Goal: Book appointment/travel/reservation

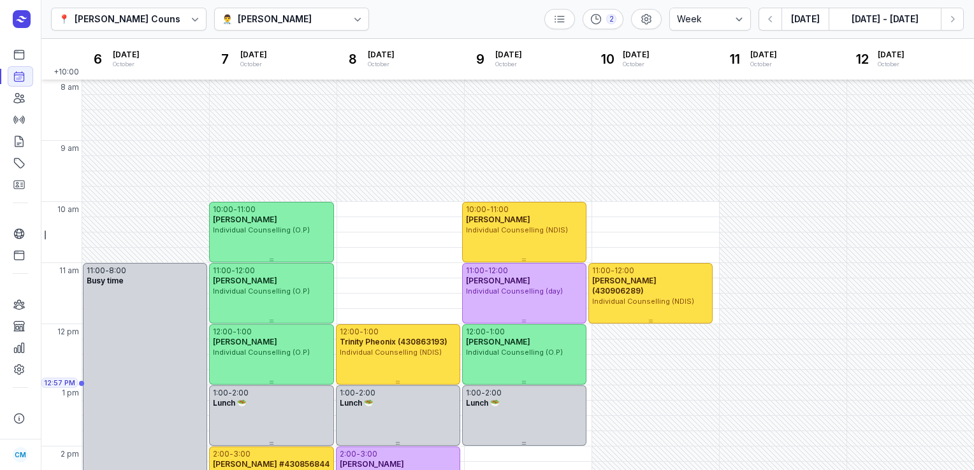
select select "week"
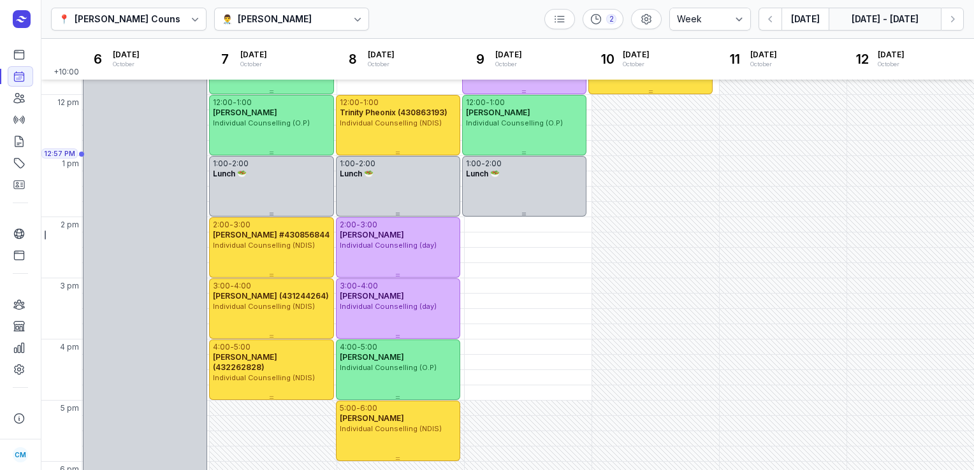
click at [858, 17] on button "[DATE] - [DATE]" at bounding box center [884, 19] width 112 height 23
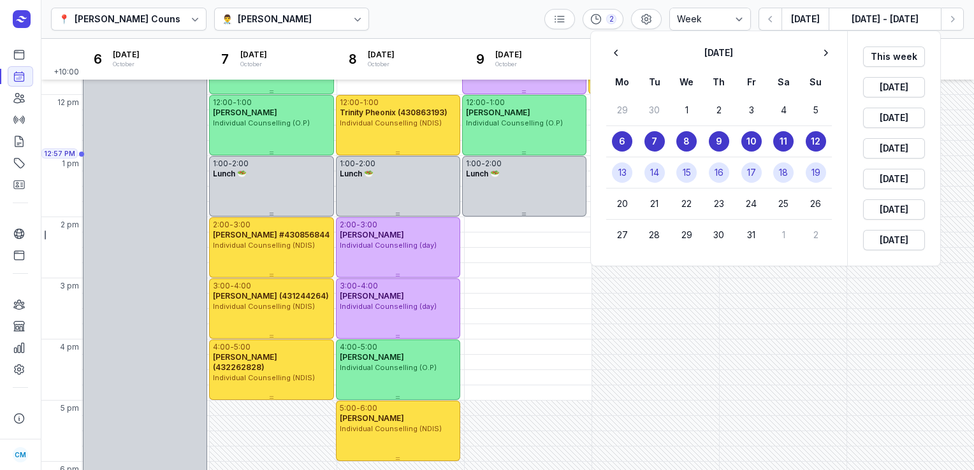
click at [623, 175] on time "13" at bounding box center [622, 172] width 8 height 13
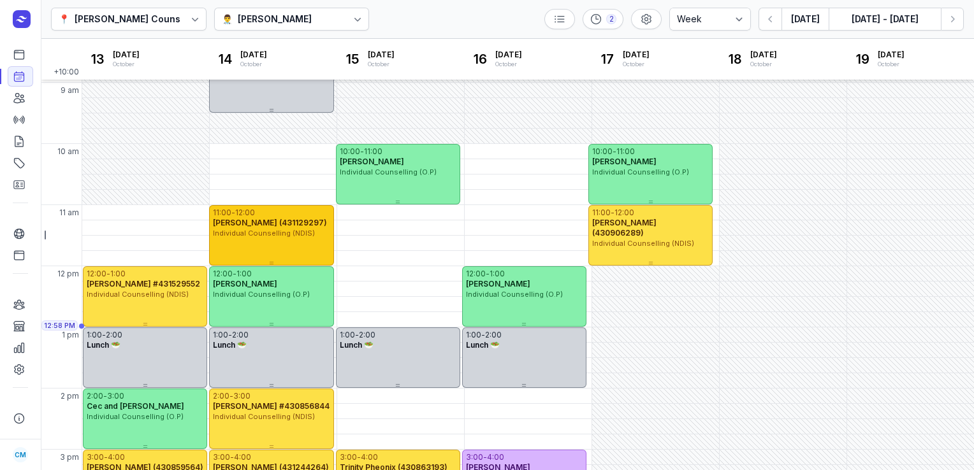
scroll to position [55, 0]
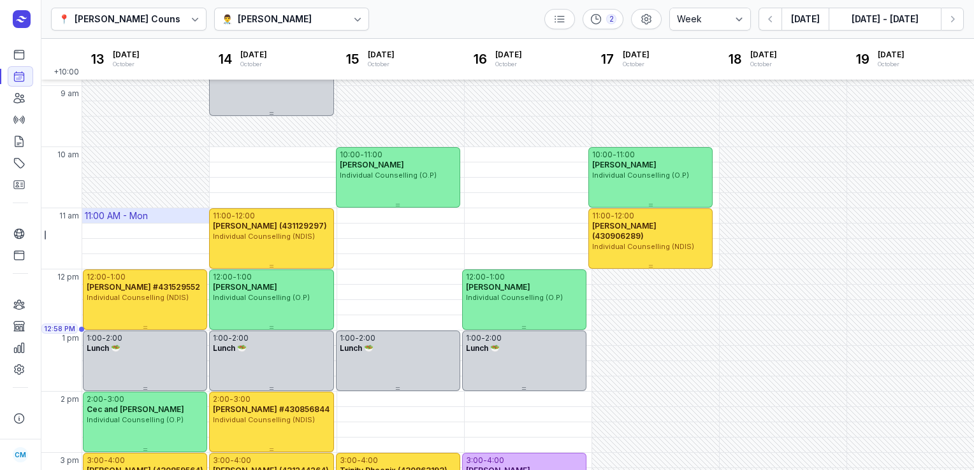
click at [150, 221] on div "11:00 AM - Mon" at bounding box center [145, 215] width 127 height 15
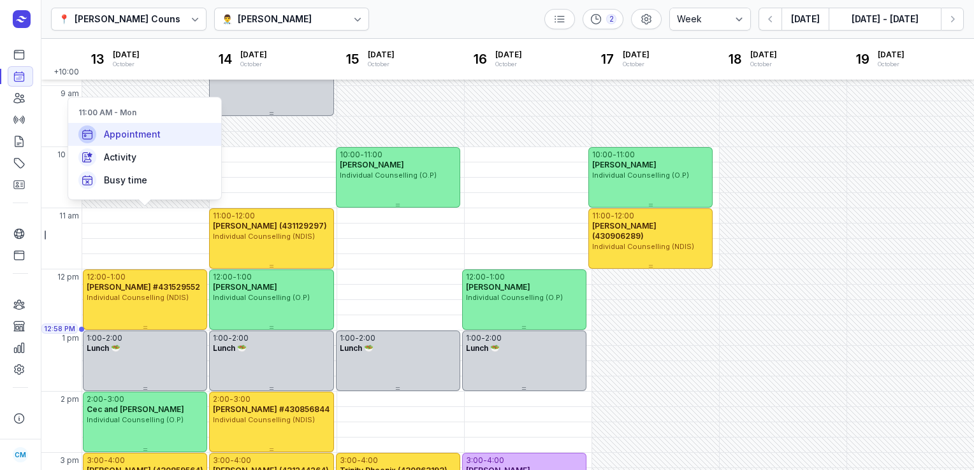
click at [170, 134] on div "Appointment" at bounding box center [144, 134] width 153 height 23
select select
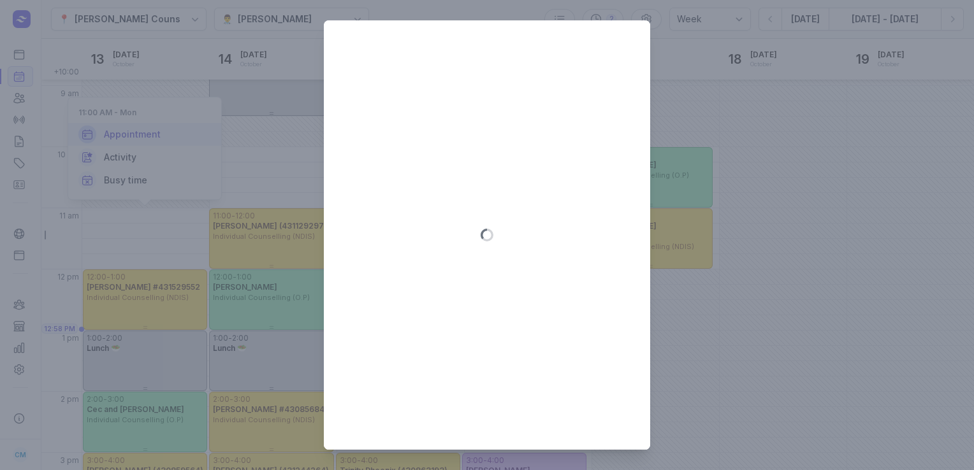
type input "[DATE]"
select select "11:00"
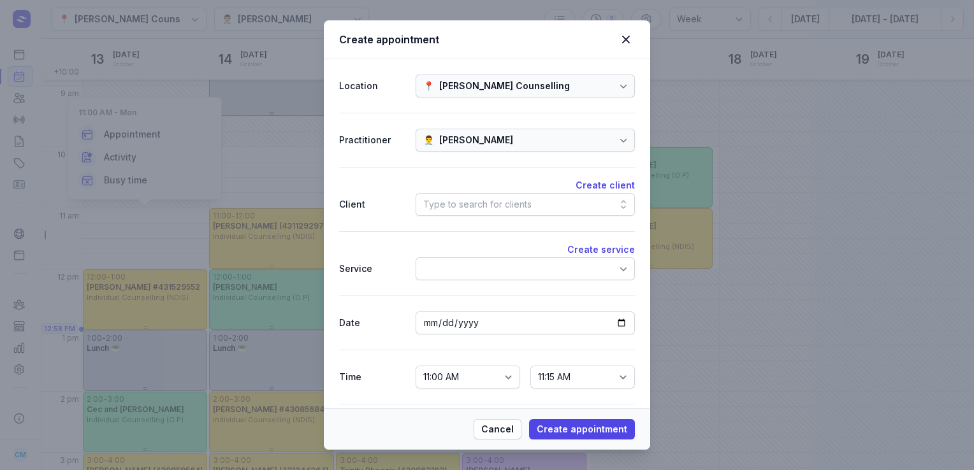
click at [429, 200] on div "Type to search for clients" at bounding box center [477, 204] width 108 height 15
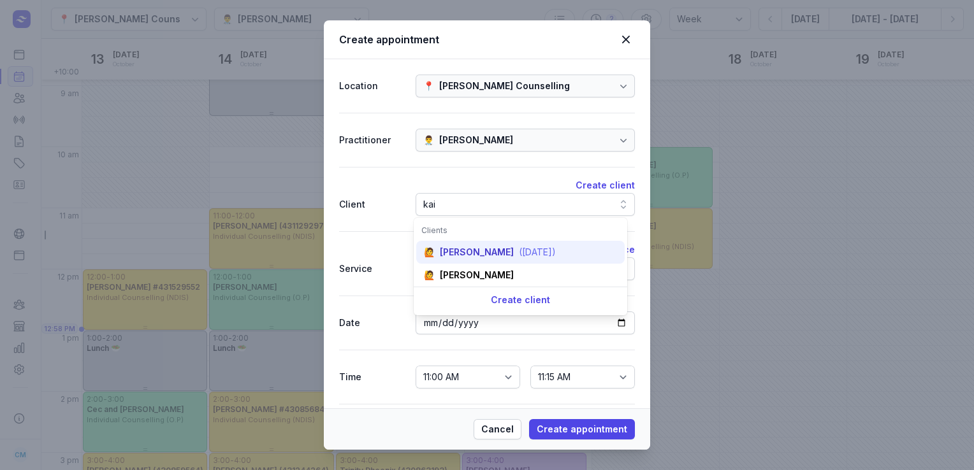
type input "kai"
click at [515, 254] on div "🙋 [PERSON_NAME] ([DATE])" at bounding box center [520, 252] width 208 height 23
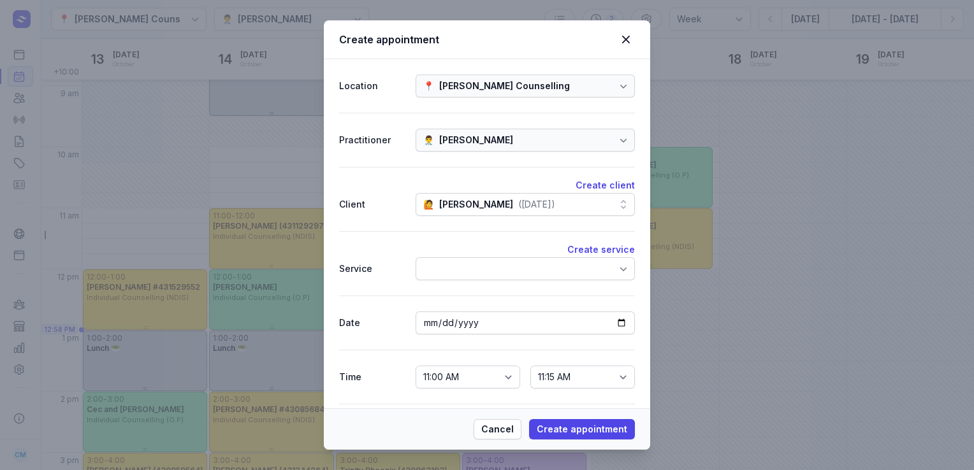
click at [515, 254] on div "Create service" at bounding box center [487, 249] width 296 height 15
click at [516, 264] on div at bounding box center [525, 268] width 219 height 23
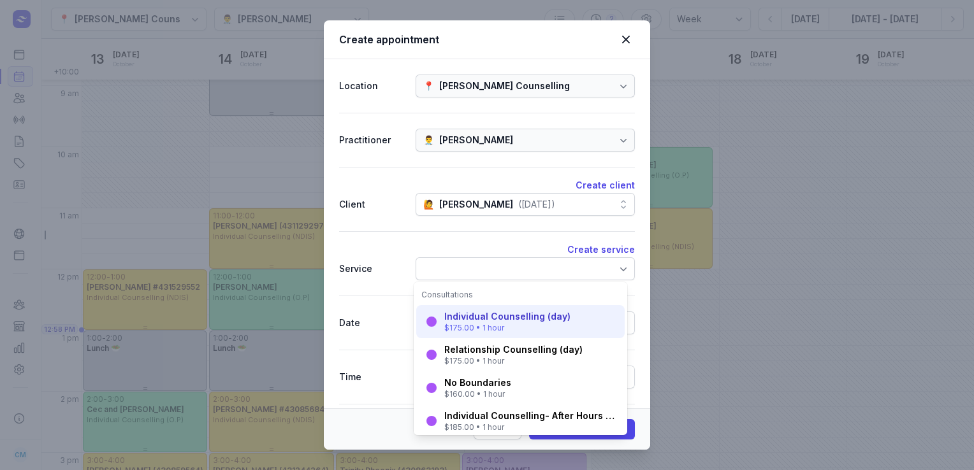
click at [483, 317] on div "Individual Counselling (day)" at bounding box center [507, 316] width 126 height 13
select select "12:00"
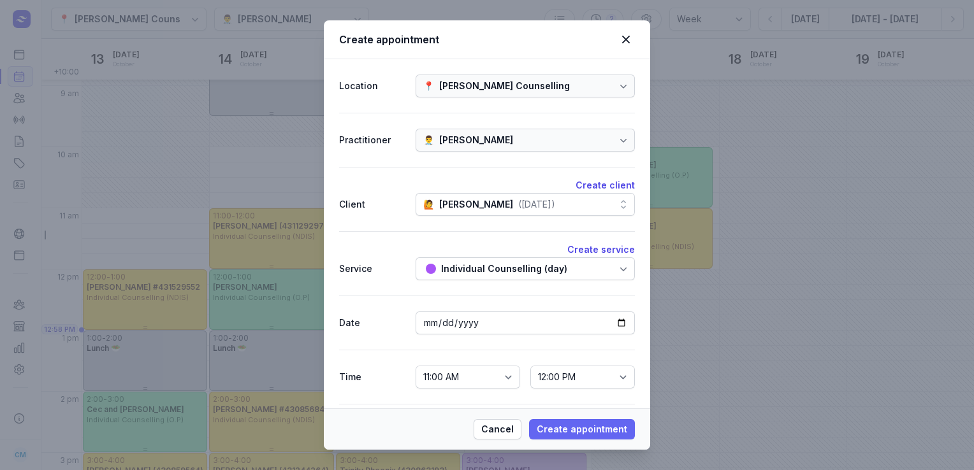
click at [582, 427] on span "Create appointment" at bounding box center [582, 429] width 90 height 15
select select
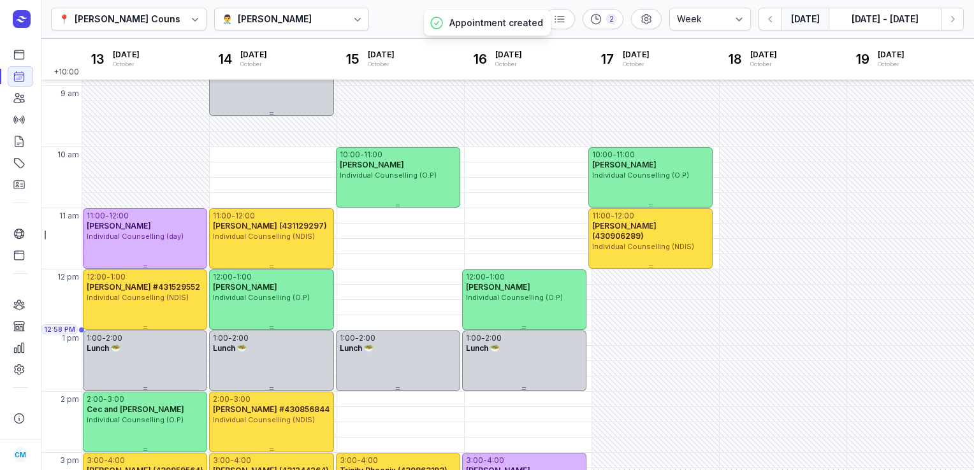
click at [805, 27] on button "[DATE]" at bounding box center [804, 19] width 47 height 23
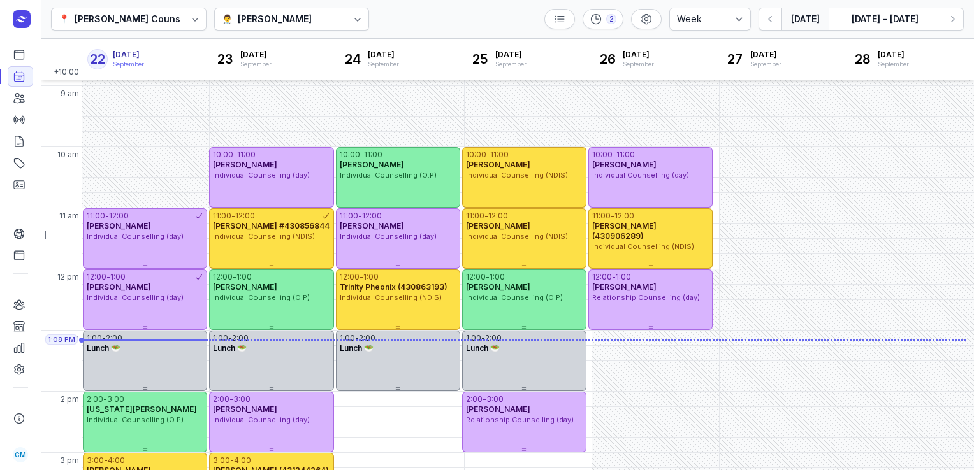
click at [270, 23] on div "[PERSON_NAME]" at bounding box center [275, 18] width 74 height 15
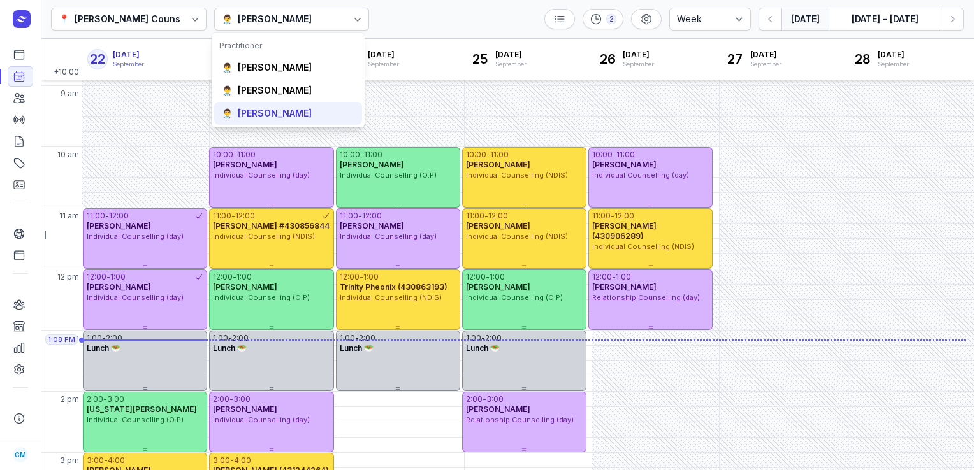
click at [265, 106] on div "👨‍⚕️ [PERSON_NAME]" at bounding box center [288, 113] width 148 height 23
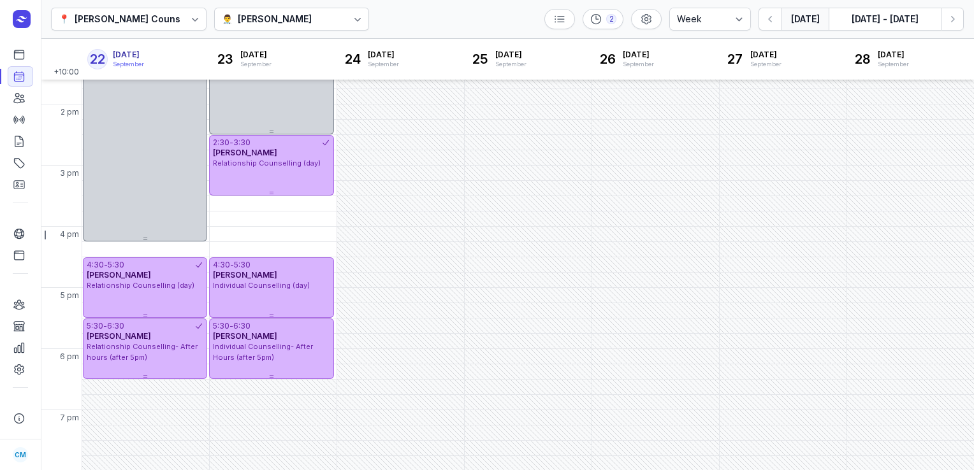
scroll to position [343, 0]
click at [346, 22] on div at bounding box center [357, 19] width 23 height 23
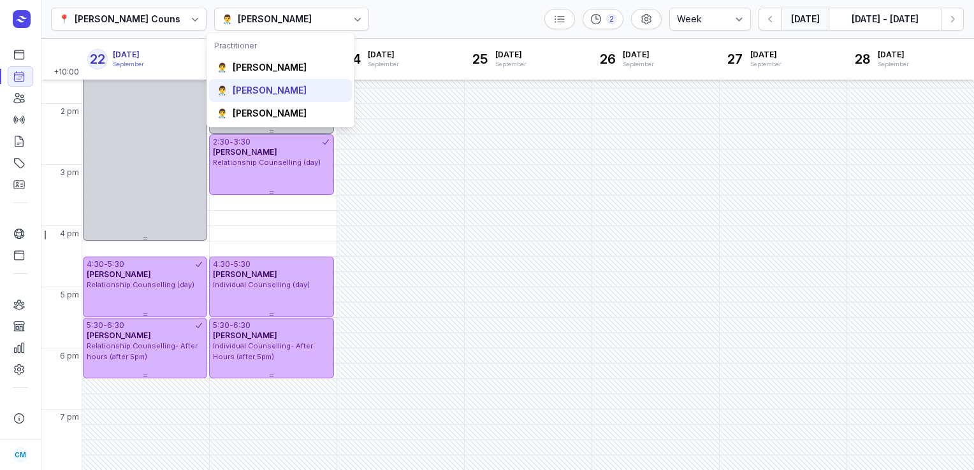
click at [286, 84] on div "[PERSON_NAME]" at bounding box center [270, 90] width 74 height 13
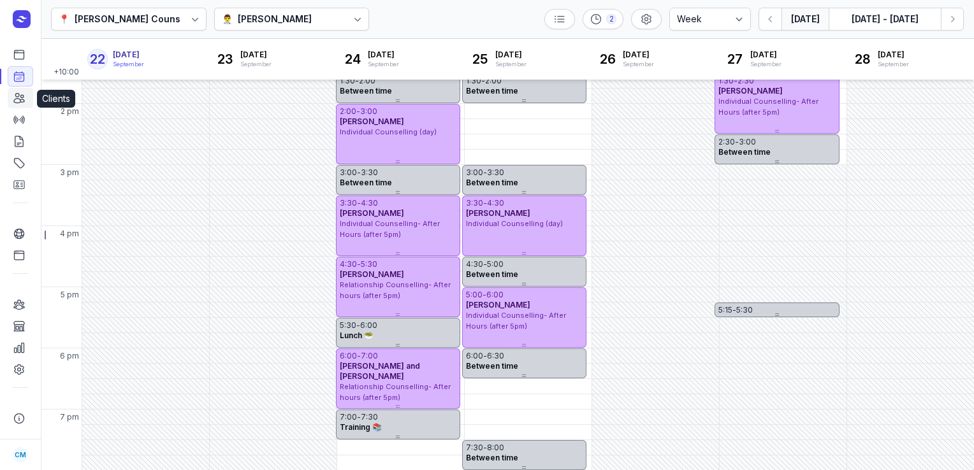
click at [15, 103] on icon at bounding box center [19, 99] width 10 height 10
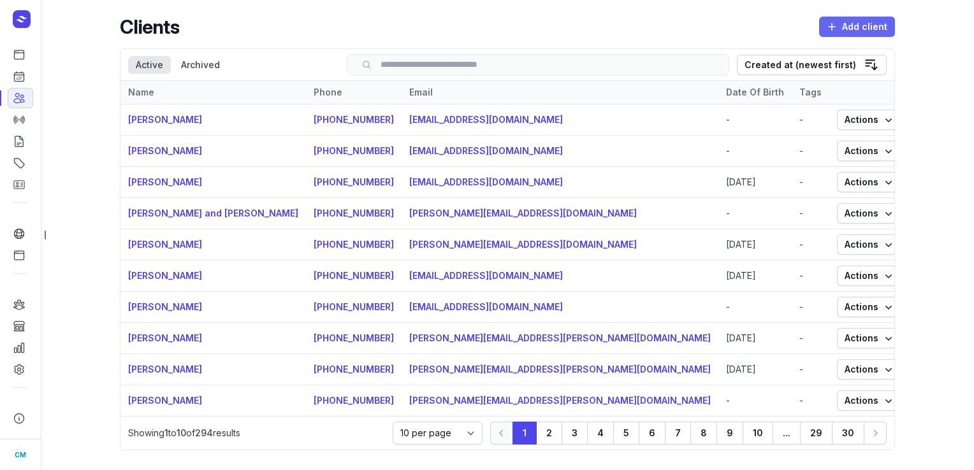
click at [874, 32] on span "Add client" at bounding box center [857, 26] width 61 height 15
select select
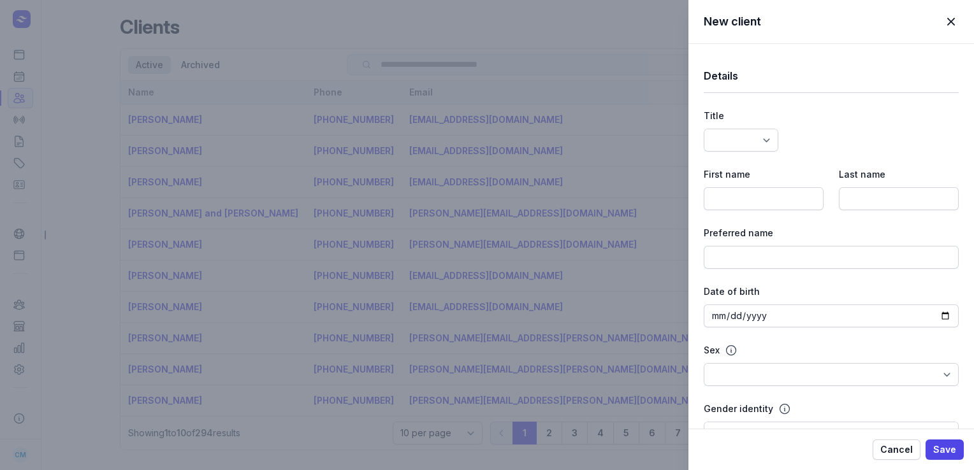
select select
click at [786, 202] on input at bounding box center [764, 198] width 120 height 23
paste input "[PERSON_NAME]"
type input "[PERSON_NAME]"
click at [905, 202] on input at bounding box center [899, 198] width 120 height 23
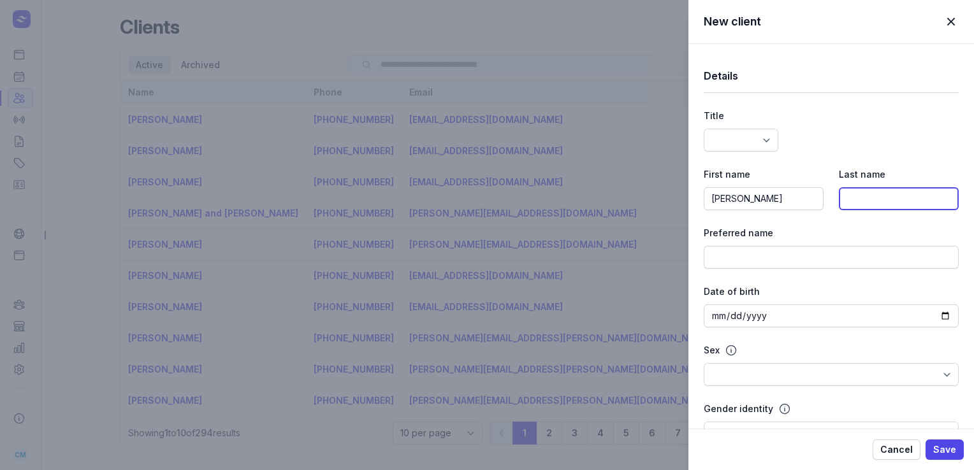
paste input "[PERSON_NAME]"
type input "[PERSON_NAME]"
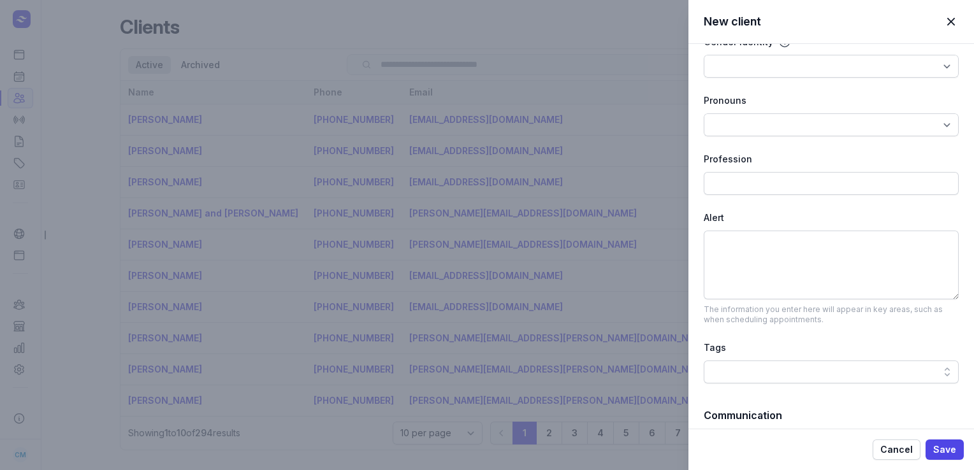
scroll to position [484, 0]
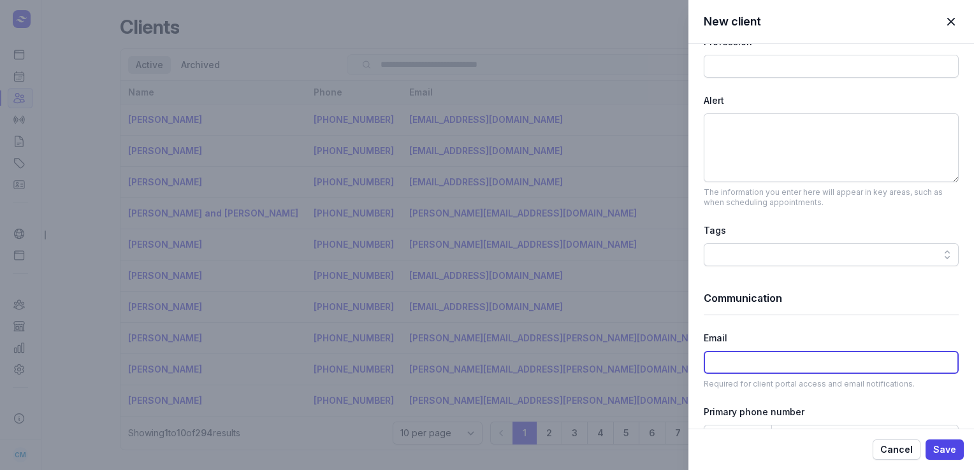
click at [744, 363] on input at bounding box center [831, 362] width 255 height 23
paste input "[EMAIL_ADDRESS][DOMAIN_NAME]"
type input "[EMAIL_ADDRESS][DOMAIN_NAME]"
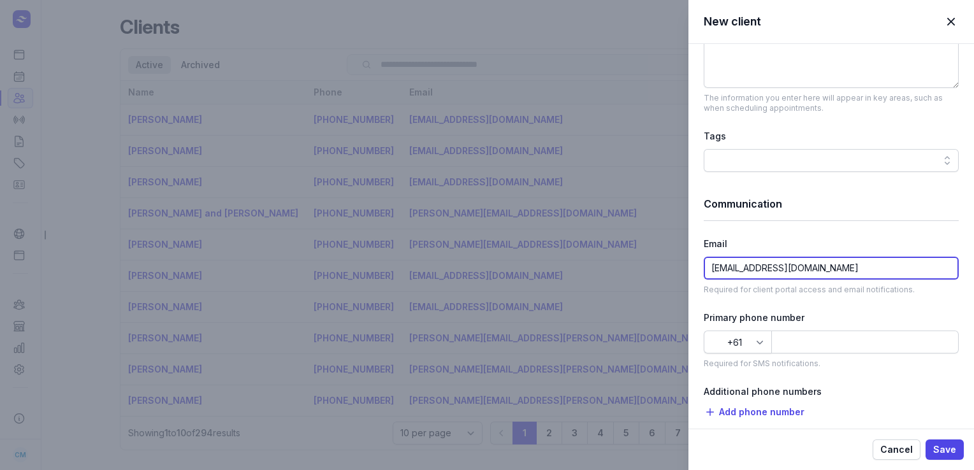
scroll to position [593, 0]
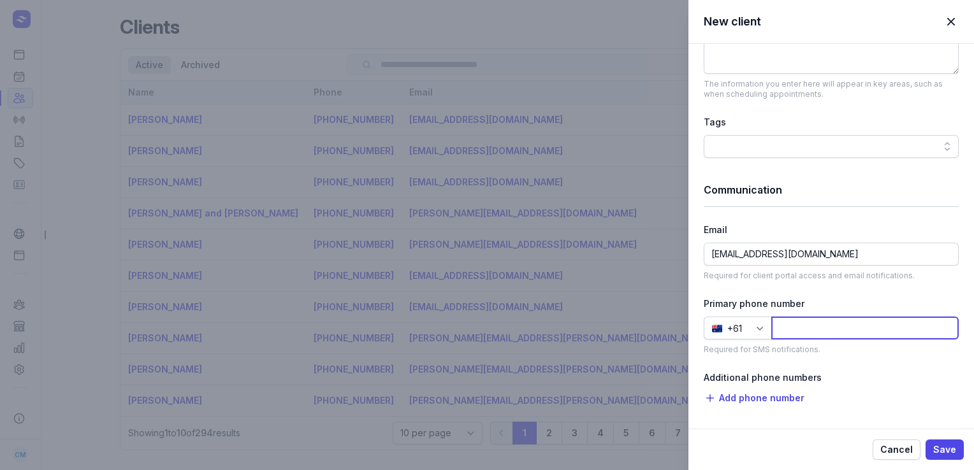
click at [827, 333] on input at bounding box center [864, 328] width 187 height 23
paste input "419650874"
type input "419650874"
click at [950, 448] on span "Save" at bounding box center [944, 449] width 23 height 15
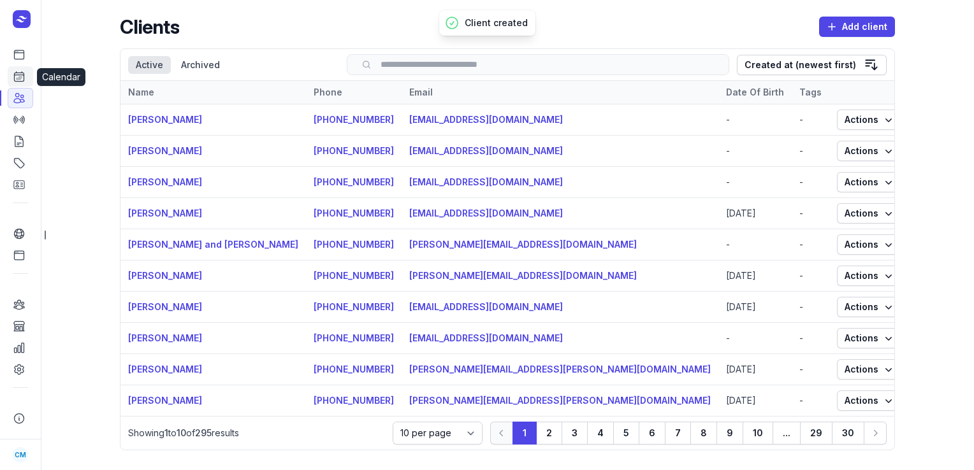
click at [18, 73] on icon at bounding box center [19, 76] width 13 height 13
select select "week"
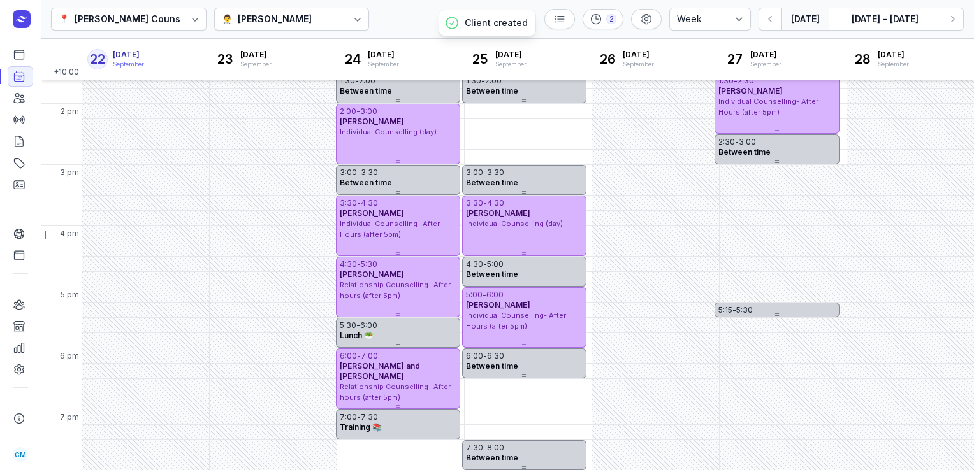
scroll to position [342, 0]
click at [532, 391] on div "6:30 PM - Thu" at bounding box center [528, 387] width 127 height 15
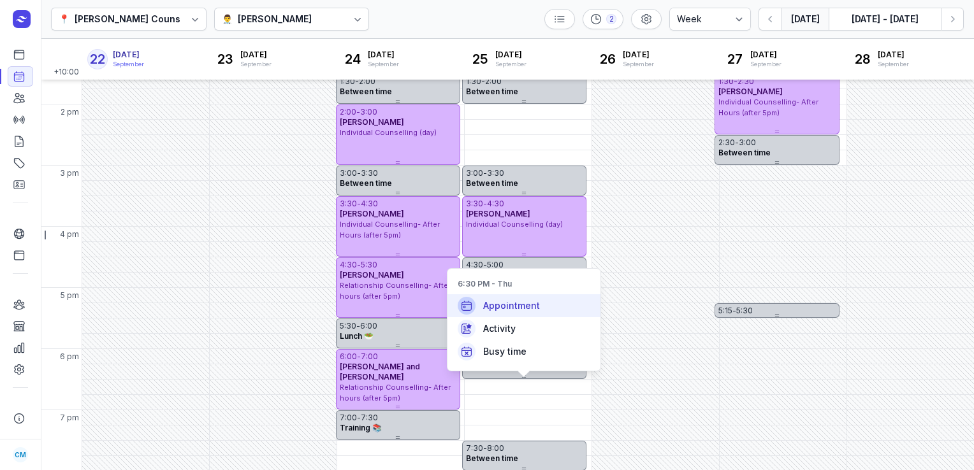
click at [518, 300] on span "Appointment" at bounding box center [511, 306] width 57 height 13
select select
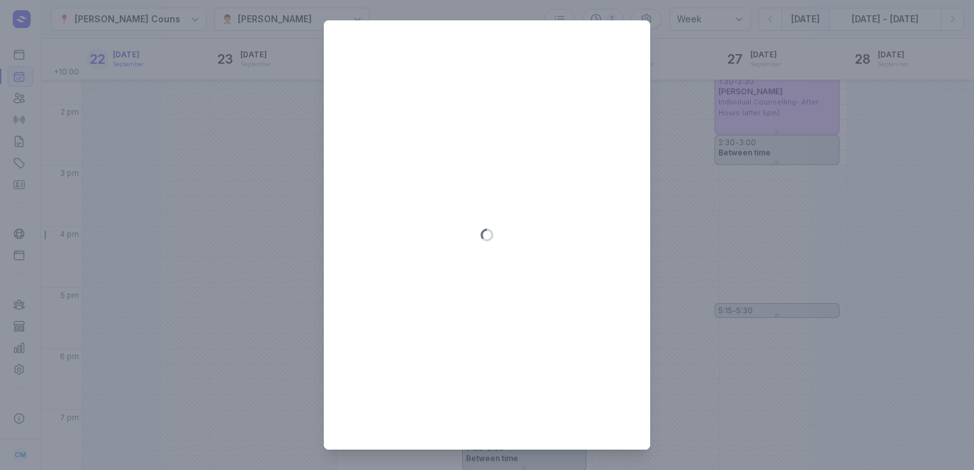
type input "[DATE]"
select select "18:30"
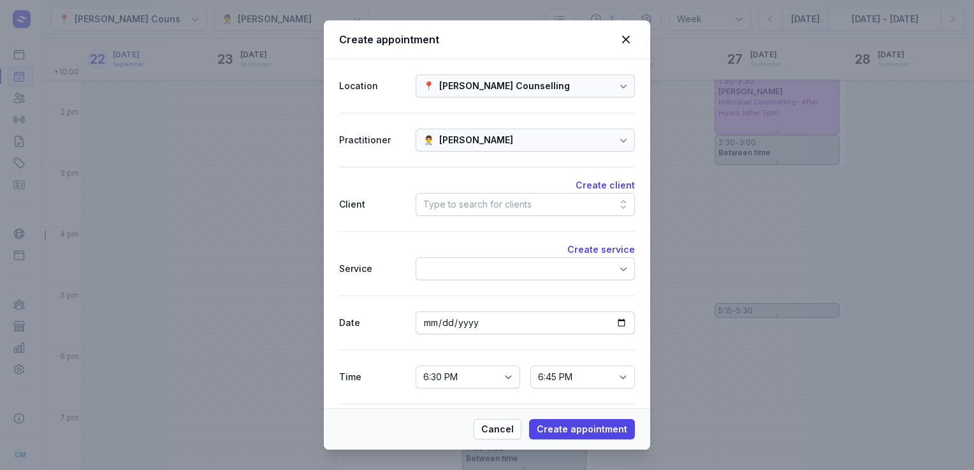
click at [487, 195] on div "Type to search for clients" at bounding box center [525, 204] width 219 height 23
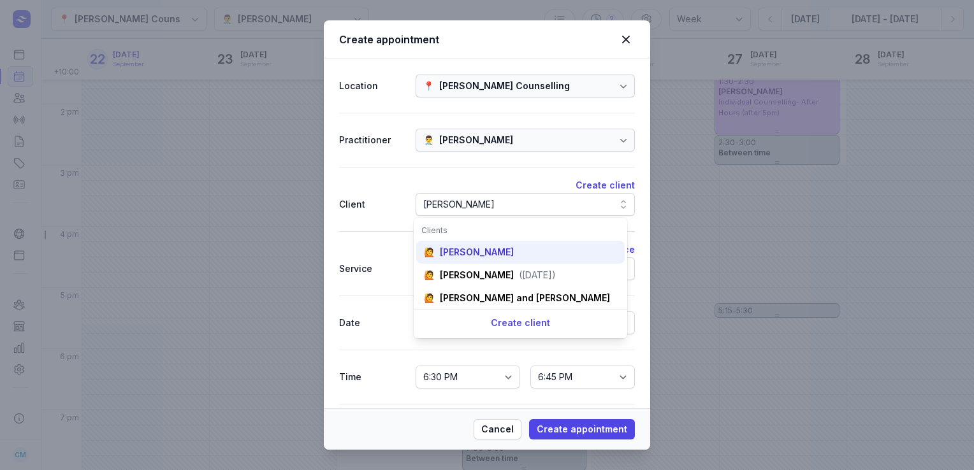
type input "[PERSON_NAME]"
click at [479, 249] on div "[PERSON_NAME]" at bounding box center [477, 252] width 74 height 13
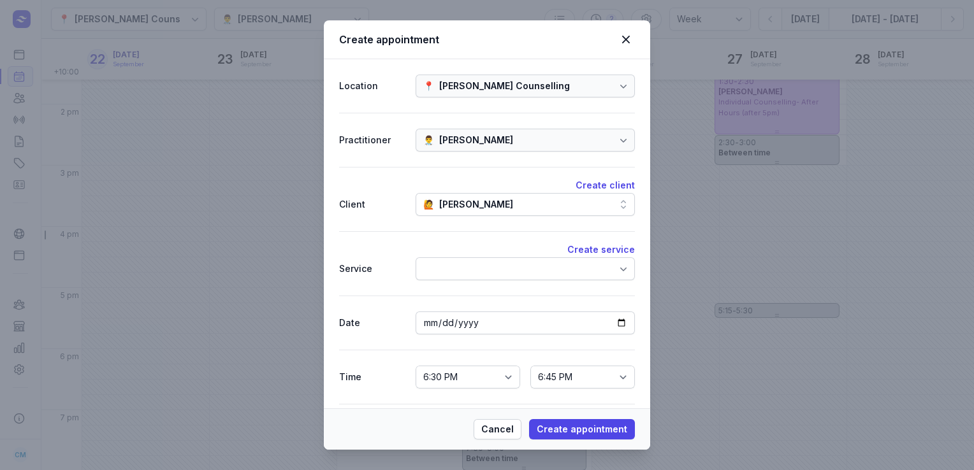
click at [477, 262] on div at bounding box center [525, 268] width 219 height 23
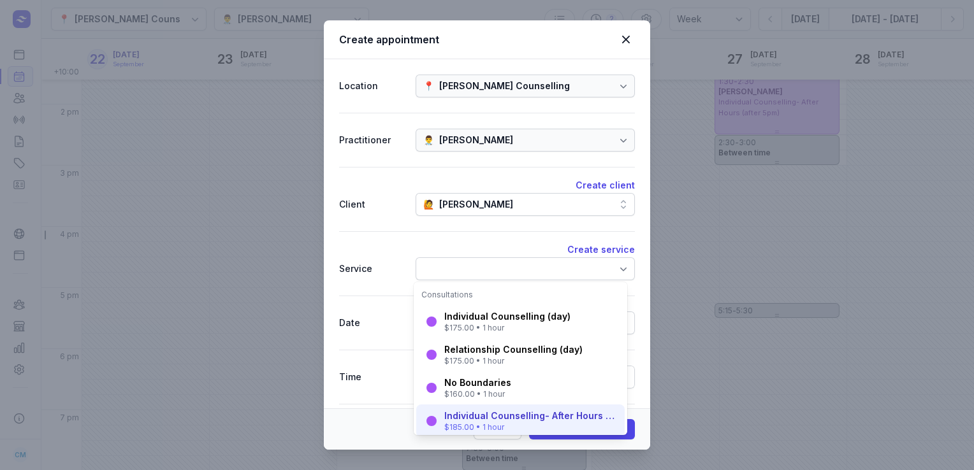
click at [482, 418] on div "Individual Counselling- After Hours (after 5pm)" at bounding box center [530, 416] width 173 height 13
select select "19:30"
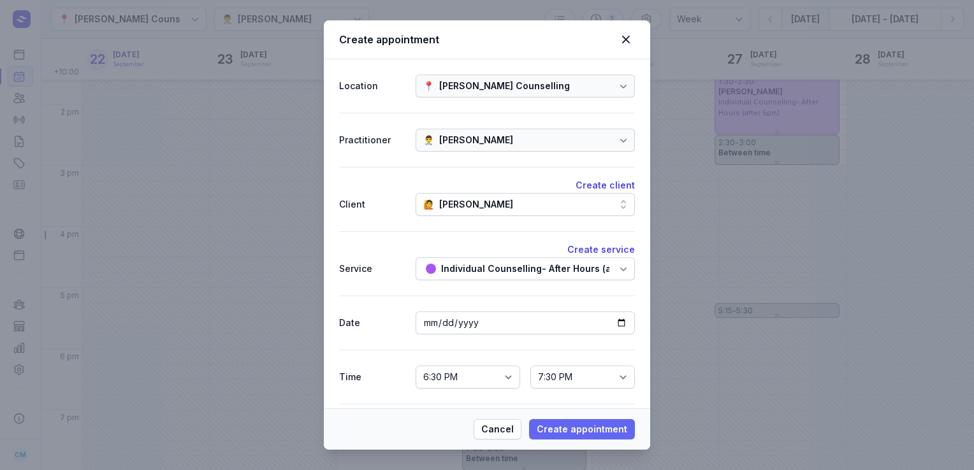
click at [589, 424] on span "Create appointment" at bounding box center [582, 429] width 90 height 15
select select
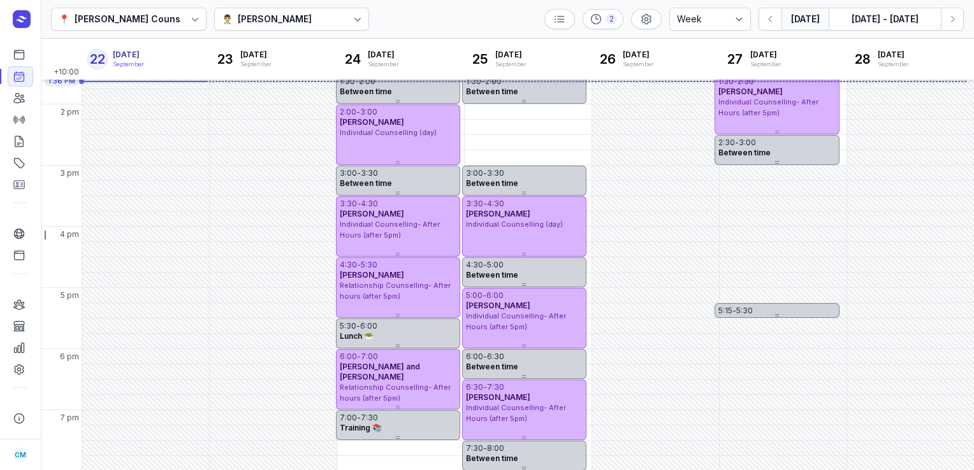
click at [247, 9] on div "👨‍⚕️ [PERSON_NAME]" at bounding box center [292, 19] width 156 height 23
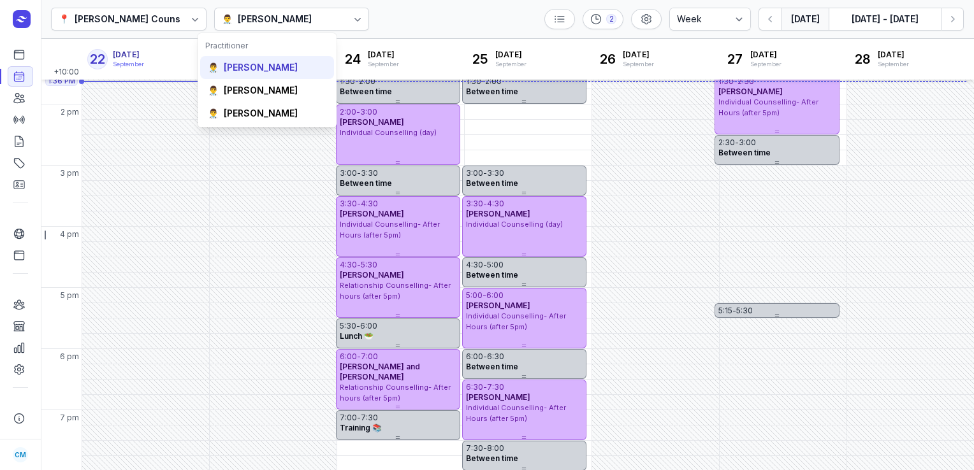
click at [250, 71] on div "[PERSON_NAME]" at bounding box center [261, 67] width 74 height 13
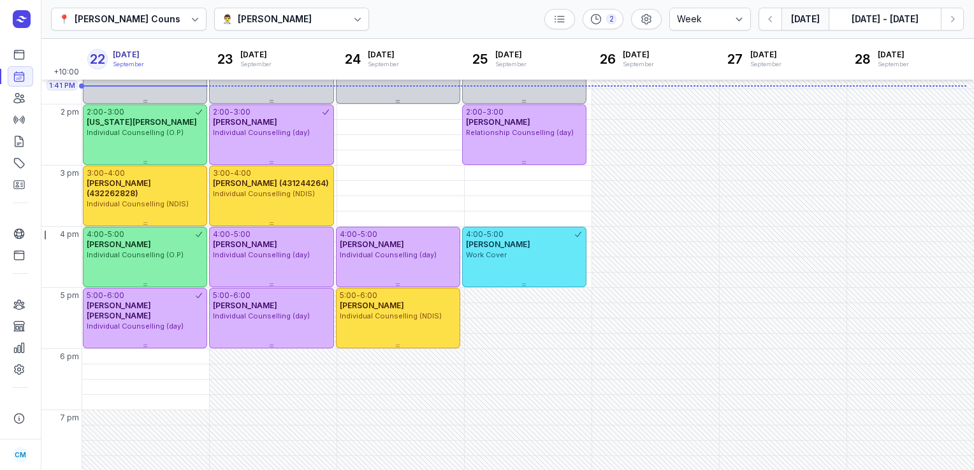
click at [329, 17] on div "👨‍⚕️ [PERSON_NAME]" at bounding box center [292, 19] width 156 height 23
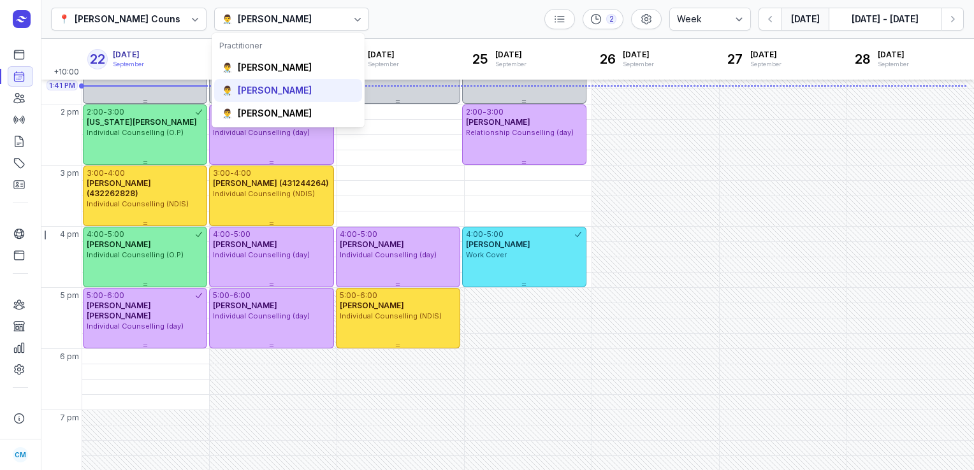
click at [295, 95] on div "👨‍⚕️ [PERSON_NAME]" at bounding box center [288, 90] width 148 height 23
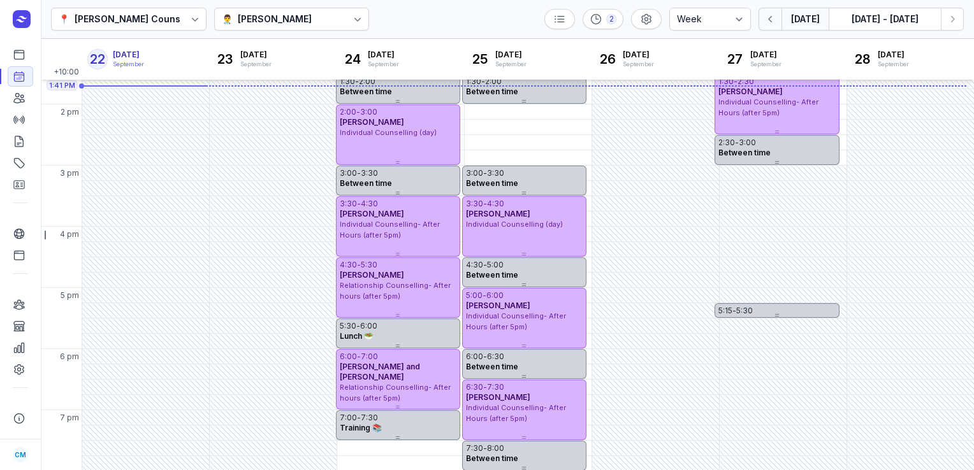
click at [770, 20] on icon "button" at bounding box center [770, 19] width 13 height 13
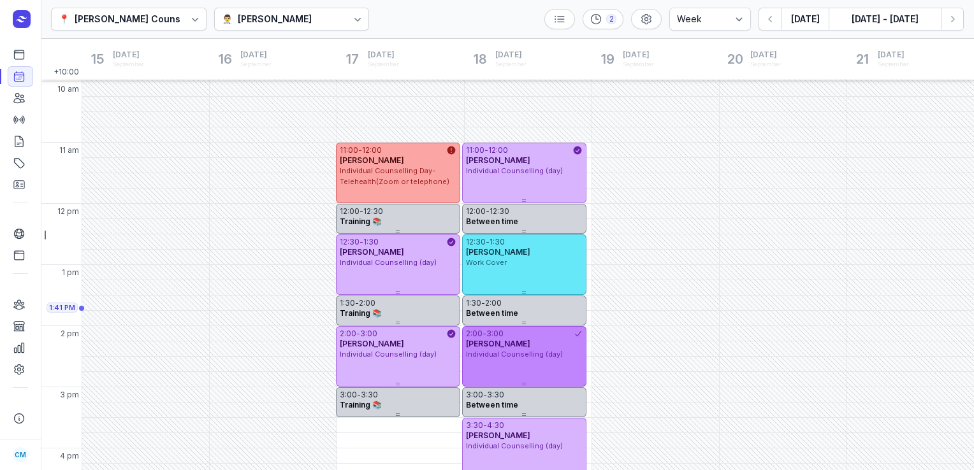
scroll to position [120, 0]
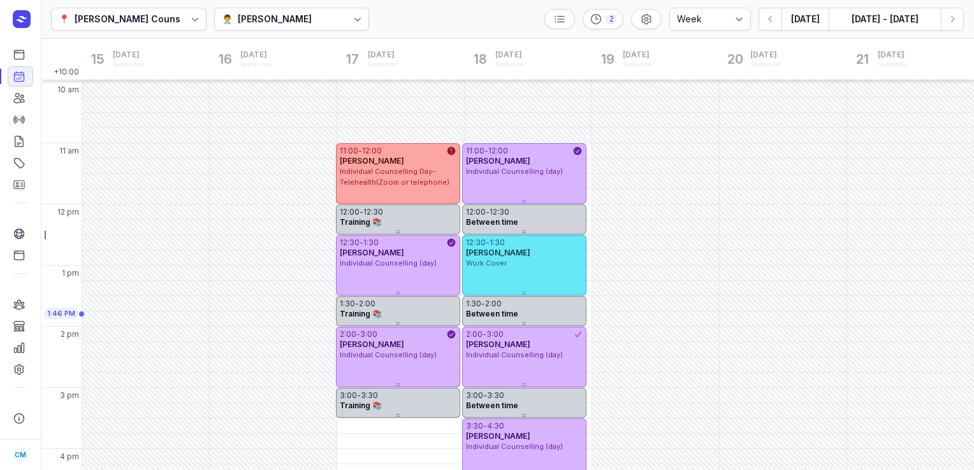
click at [302, 10] on div "👨‍⚕️ [PERSON_NAME]" at bounding box center [292, 19] width 156 height 23
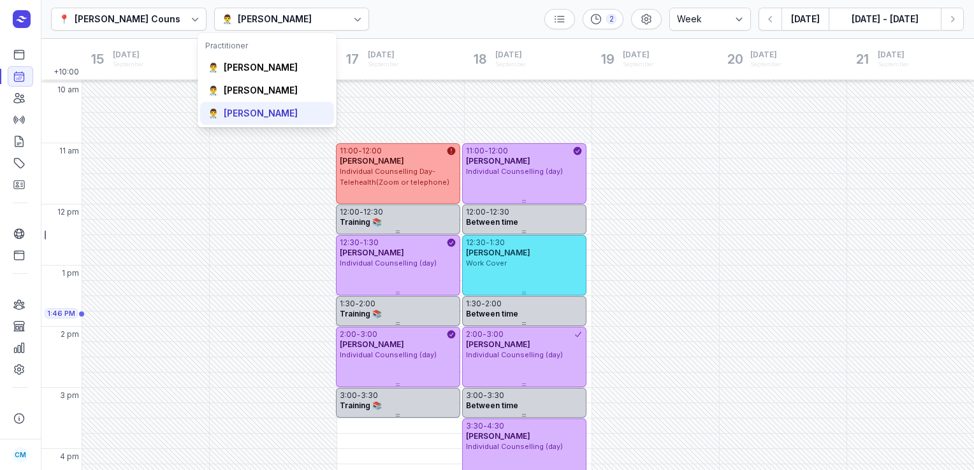
click at [255, 112] on div "[PERSON_NAME]" at bounding box center [261, 113] width 74 height 13
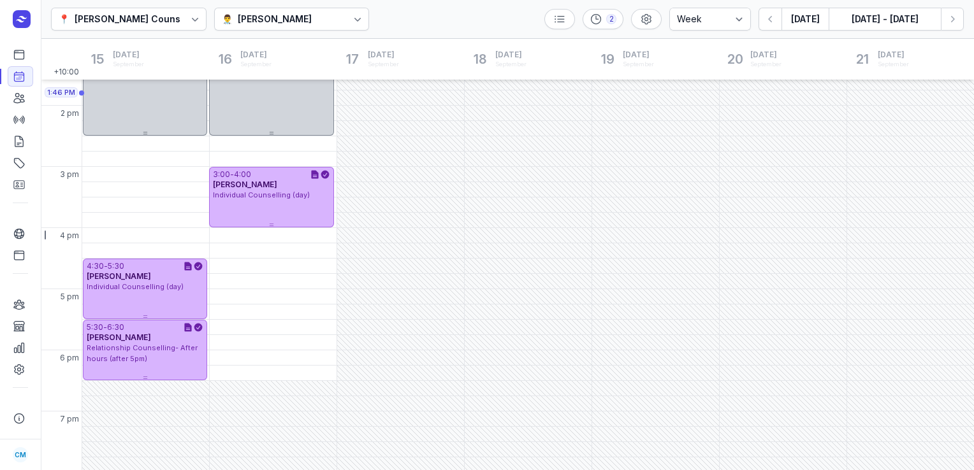
scroll to position [343, 0]
click at [328, 14] on div "👨‍⚕️ [PERSON_NAME]" at bounding box center [292, 19] width 156 height 23
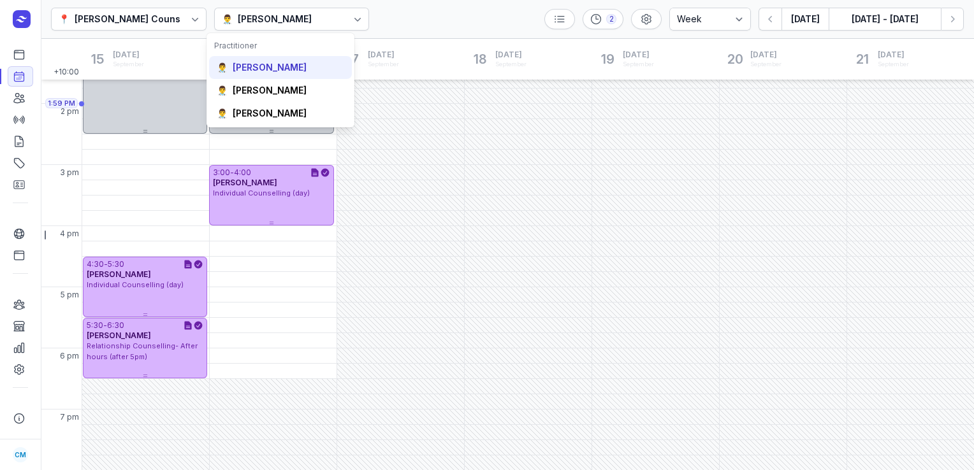
click at [274, 64] on div "[PERSON_NAME]" at bounding box center [270, 67] width 74 height 13
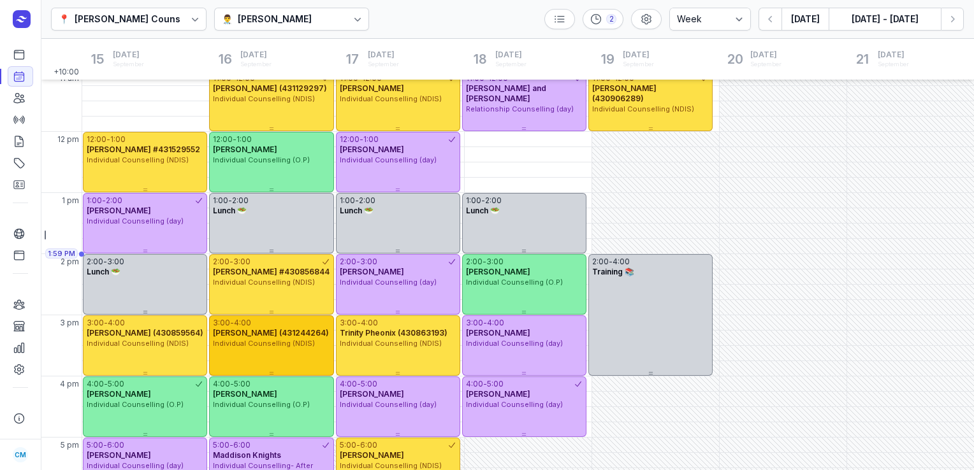
scroll to position [192, 0]
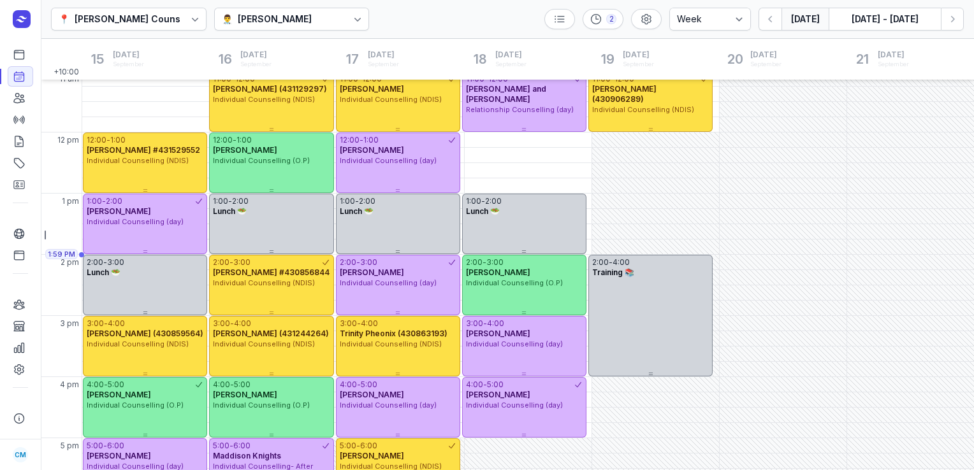
click at [810, 16] on button "[DATE]" at bounding box center [804, 19] width 47 height 23
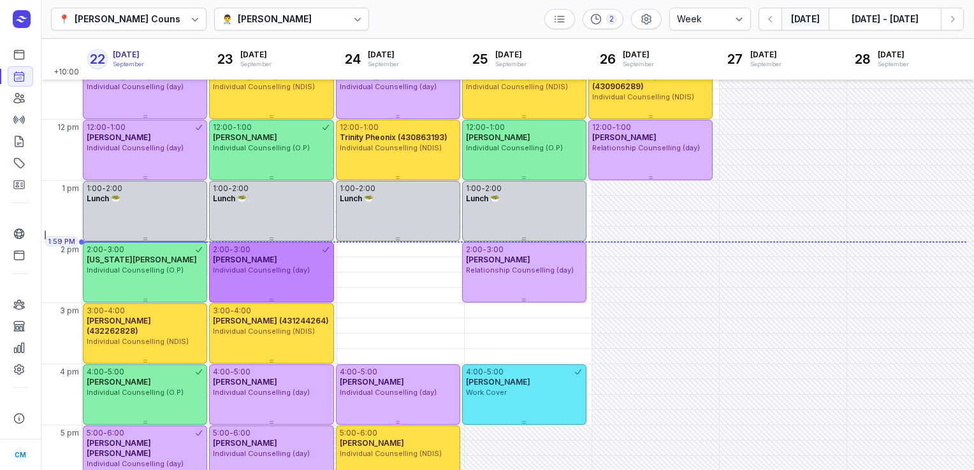
scroll to position [230, 0]
